Goal: Information Seeking & Learning: Find specific fact

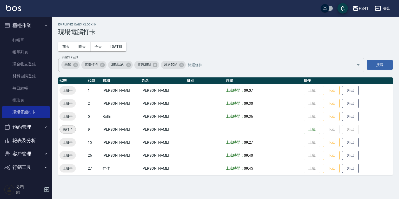
click at [28, 138] on button "報表及分析" at bounding box center [26, 140] width 48 height 13
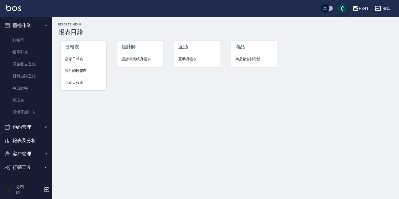
click at [79, 79] on li "互助日報表" at bounding box center [83, 83] width 45 height 12
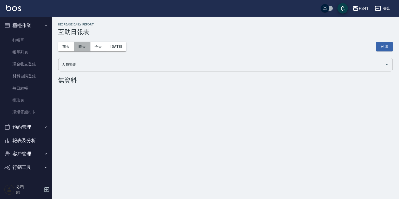
click at [82, 46] on button "昨天" at bounding box center [82, 47] width 16 height 10
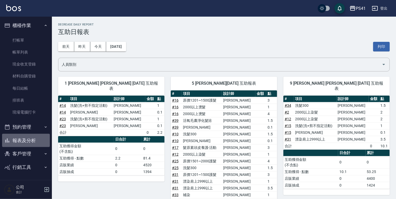
click at [36, 141] on button "報表及分析" at bounding box center [26, 140] width 48 height 13
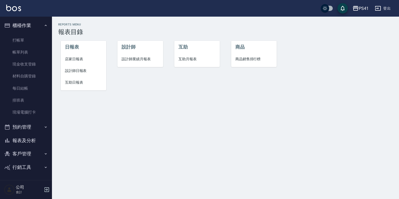
click at [81, 74] on li "設計師日報表" at bounding box center [83, 71] width 45 height 12
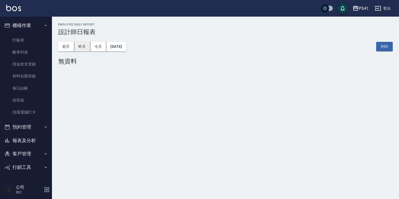
click at [83, 50] on button "昨天" at bounding box center [82, 47] width 16 height 10
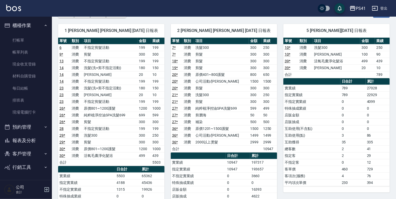
scroll to position [42, 0]
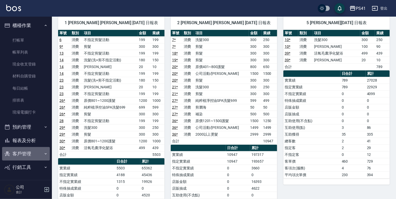
drag, startPoint x: 36, startPoint y: 152, endPoint x: 38, endPoint y: 154, distance: 2.9
click at [36, 152] on button "客戶管理" at bounding box center [26, 153] width 48 height 13
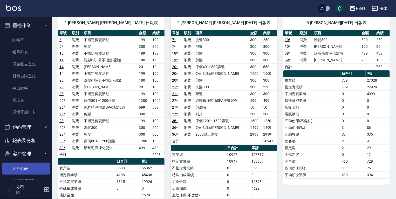
click at [38, 165] on link "客戶列表" at bounding box center [26, 168] width 48 height 12
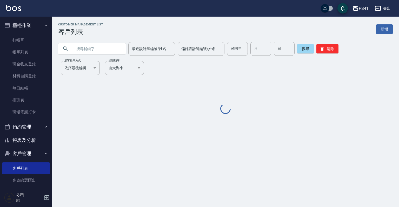
click at [109, 47] on input "text" at bounding box center [97, 49] width 49 height 14
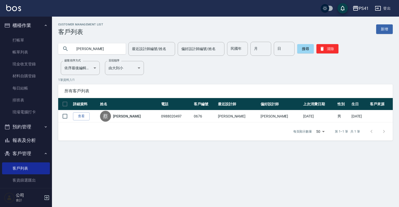
type input "蔡"
type input "曾"
type input "0676"
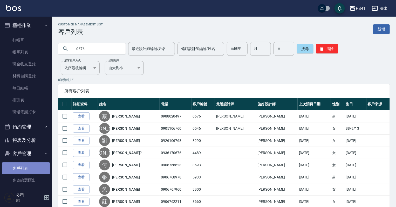
click at [31, 169] on link "客戶列表" at bounding box center [26, 168] width 48 height 12
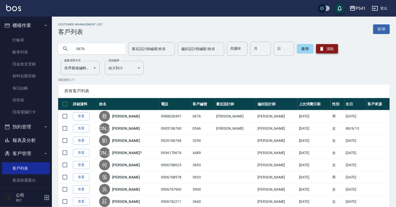
click at [337, 48] on button "清除" at bounding box center [327, 48] width 22 height 9
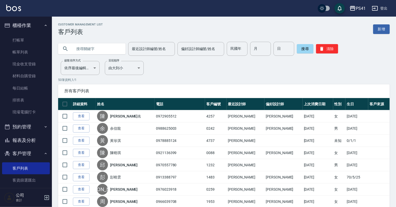
click at [88, 44] on input "text" at bounding box center [97, 49] width 49 height 14
type input "[PERSON_NAME]"
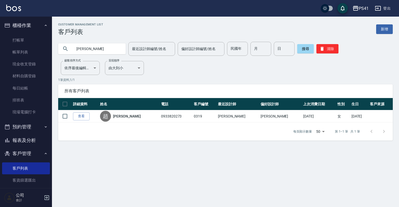
drag, startPoint x: 88, startPoint y: 54, endPoint x: 68, endPoint y: 56, distance: 19.8
click at [68, 56] on div "Customer Management List 客戶列表 新增 [PERSON_NAME] 最近設計師編號/姓名 最近設計師編號/姓名 偏好設計師編號/姓名…" at bounding box center [225, 82] width 347 height 118
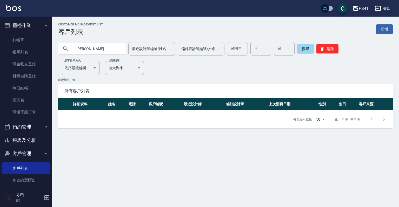
type input "[PERSON_NAME]"
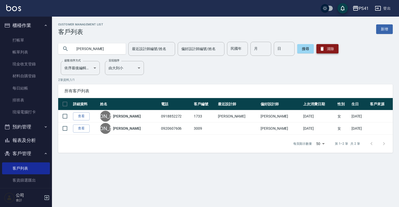
click at [328, 49] on button "清除" at bounding box center [327, 48] width 22 height 9
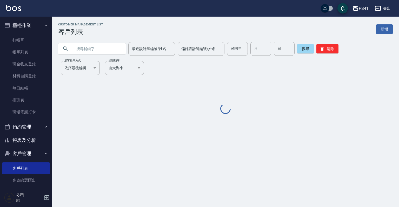
drag, startPoint x: 67, startPoint y: 46, endPoint x: 77, endPoint y: 46, distance: 9.9
click at [70, 46] on div at bounding box center [91, 48] width 67 height 11
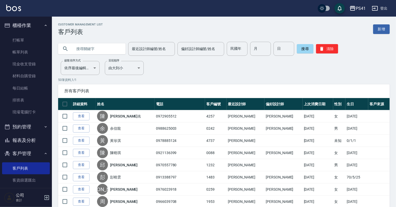
click at [77, 51] on input "text" at bounding box center [97, 49] width 49 height 14
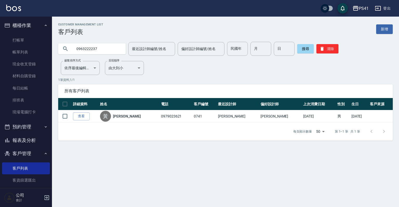
type input "0963222237"
